Goal: Transaction & Acquisition: Purchase product/service

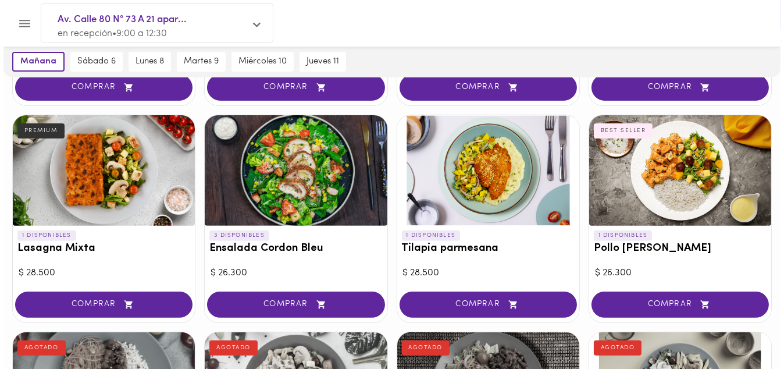
scroll to position [512, 0]
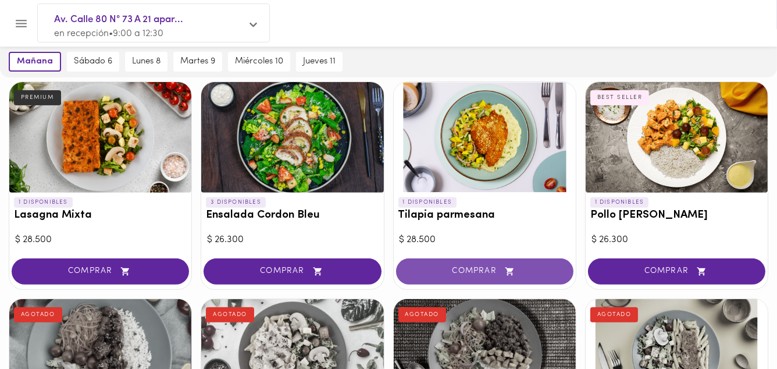
click at [482, 276] on button "COMPRAR" at bounding box center [484, 271] width 177 height 26
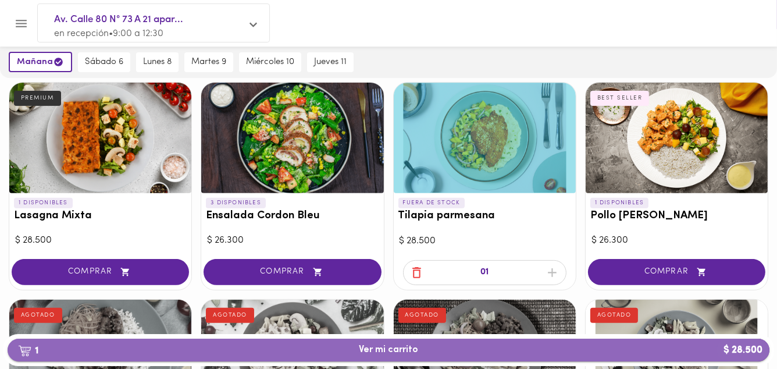
click at [404, 350] on span "1 Ver mi carrito $ 28.500" at bounding box center [388, 349] width 59 height 11
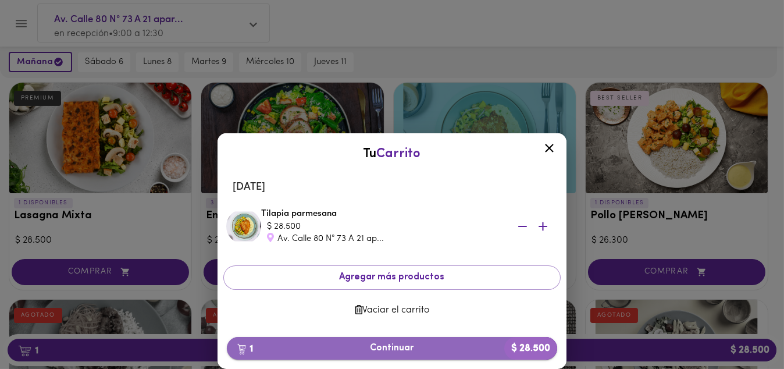
click at [402, 349] on span "1 Continuar $ 28.500" at bounding box center [392, 348] width 312 height 11
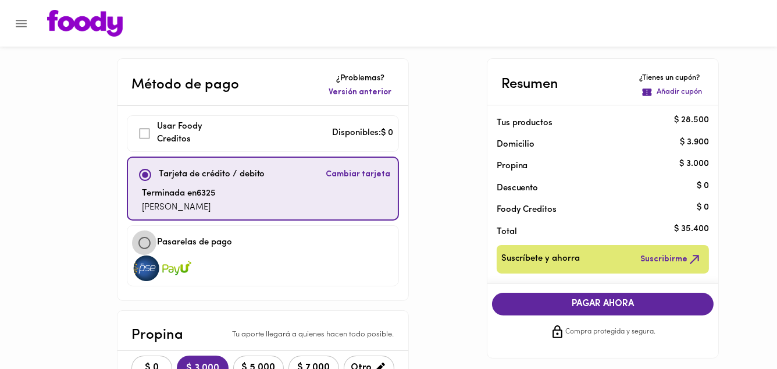
click input "checkbox"
checkbox input "true"
checkbox input "false"
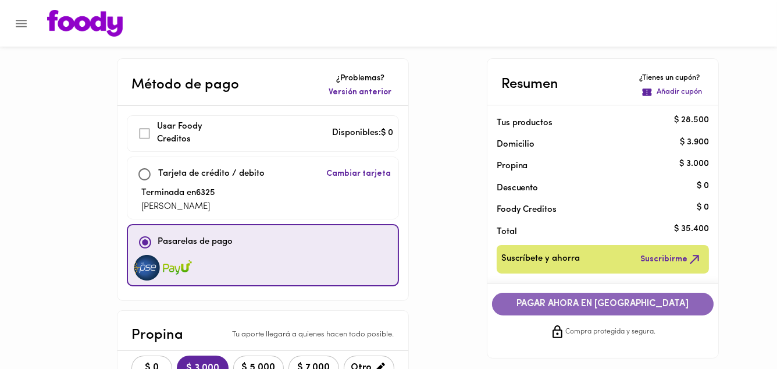
click span "PAGAR AHORA EN [GEOGRAPHIC_DATA]"
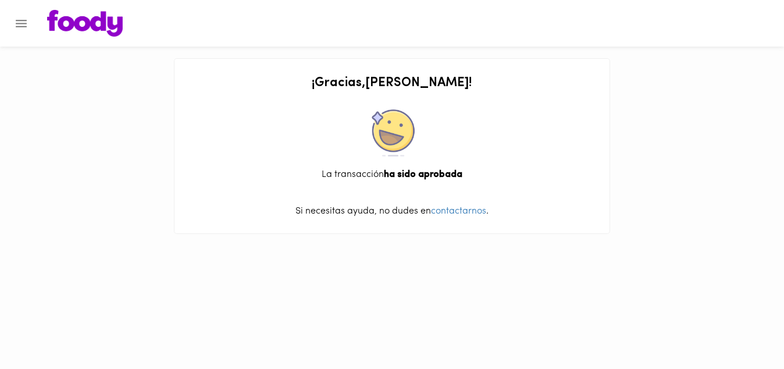
click at [20, 24] on icon "Menu" at bounding box center [21, 23] width 15 height 15
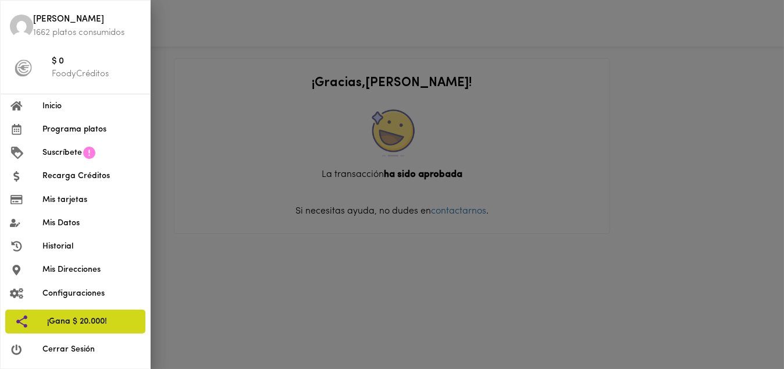
click at [67, 318] on span "¡Gana $ 20.000!" at bounding box center [91, 321] width 89 height 12
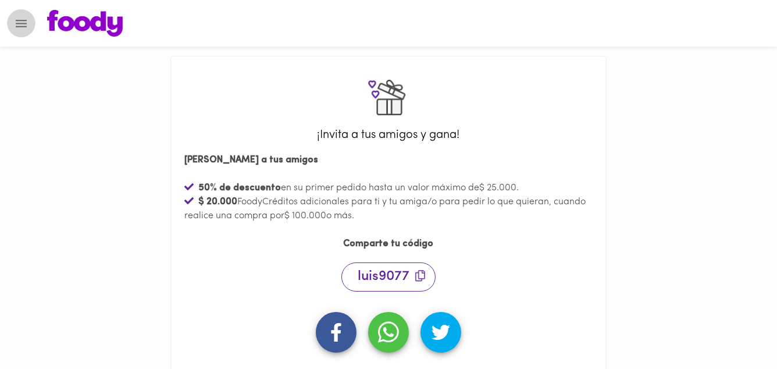
click at [20, 23] on icon "Menu" at bounding box center [21, 24] width 11 height 8
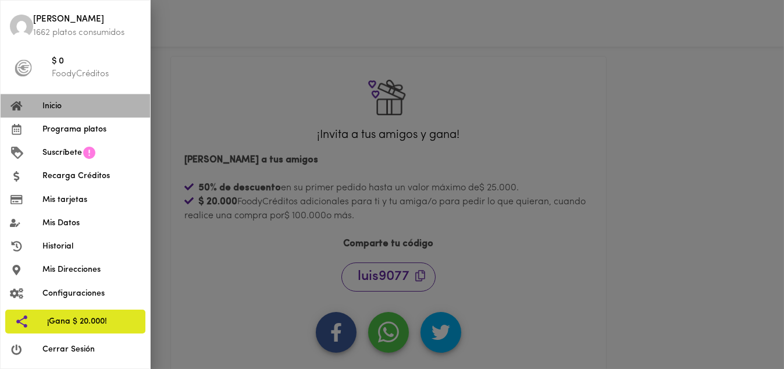
click at [47, 108] on span "Inicio" at bounding box center [91, 106] width 98 height 12
